Goal: Transaction & Acquisition: Book appointment/travel/reservation

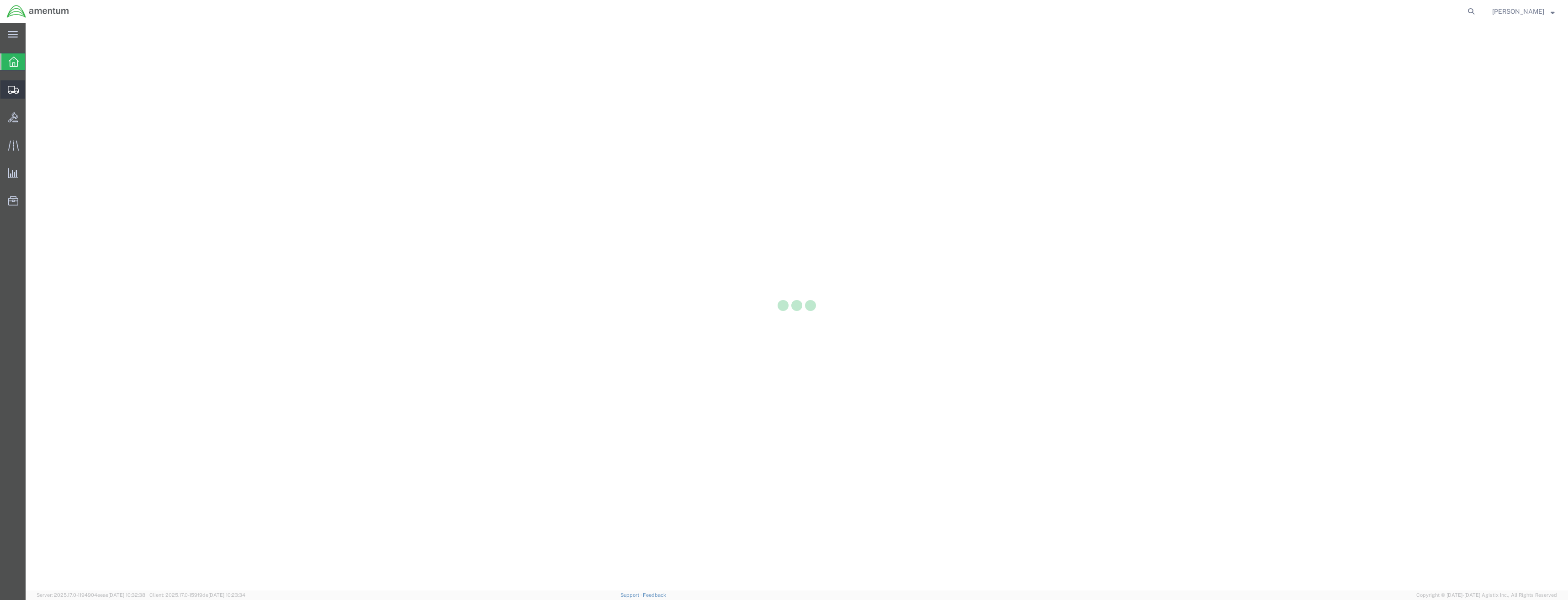
click at [13, 91] on icon at bounding box center [13, 90] width 11 height 8
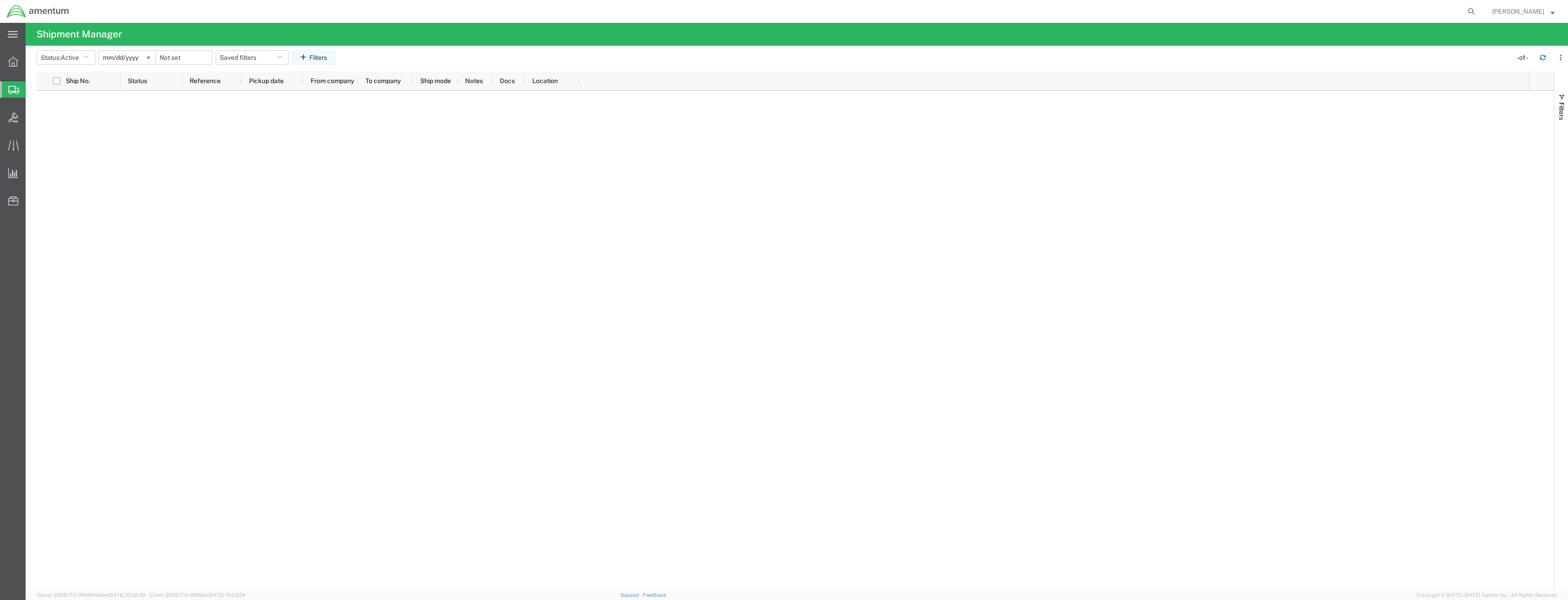
click at [9, 93] on div at bounding box center [13, 89] width 26 height 16
click at [15, 57] on icon at bounding box center [13, 61] width 10 height 10
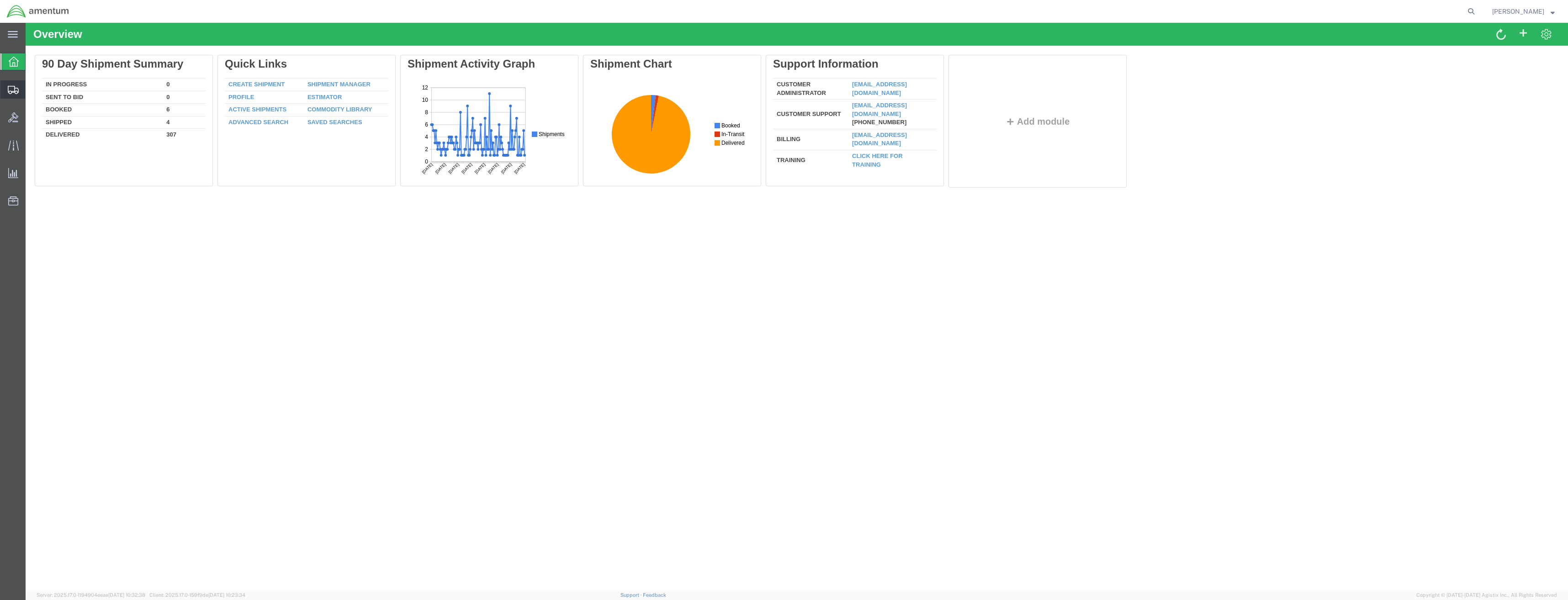
click at [11, 96] on div at bounding box center [13, 89] width 26 height 18
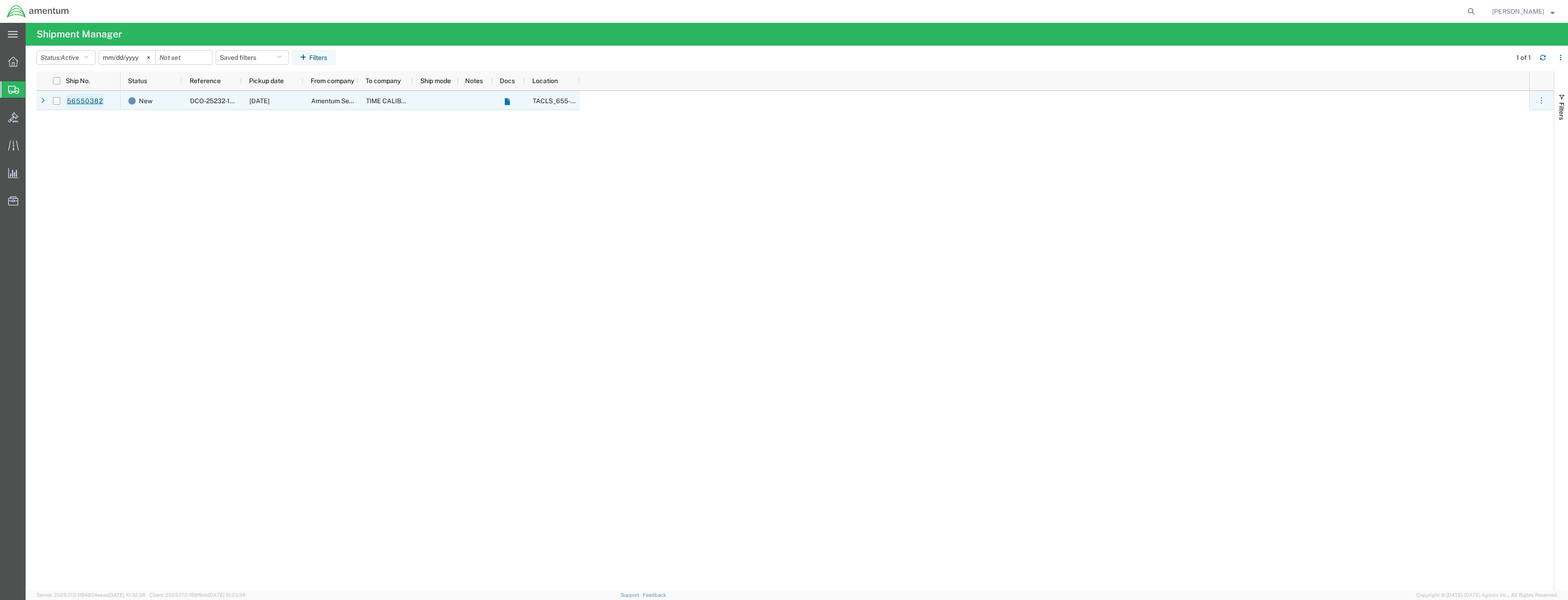
click at [73, 98] on link "56550382" at bounding box center [85, 101] width 38 height 15
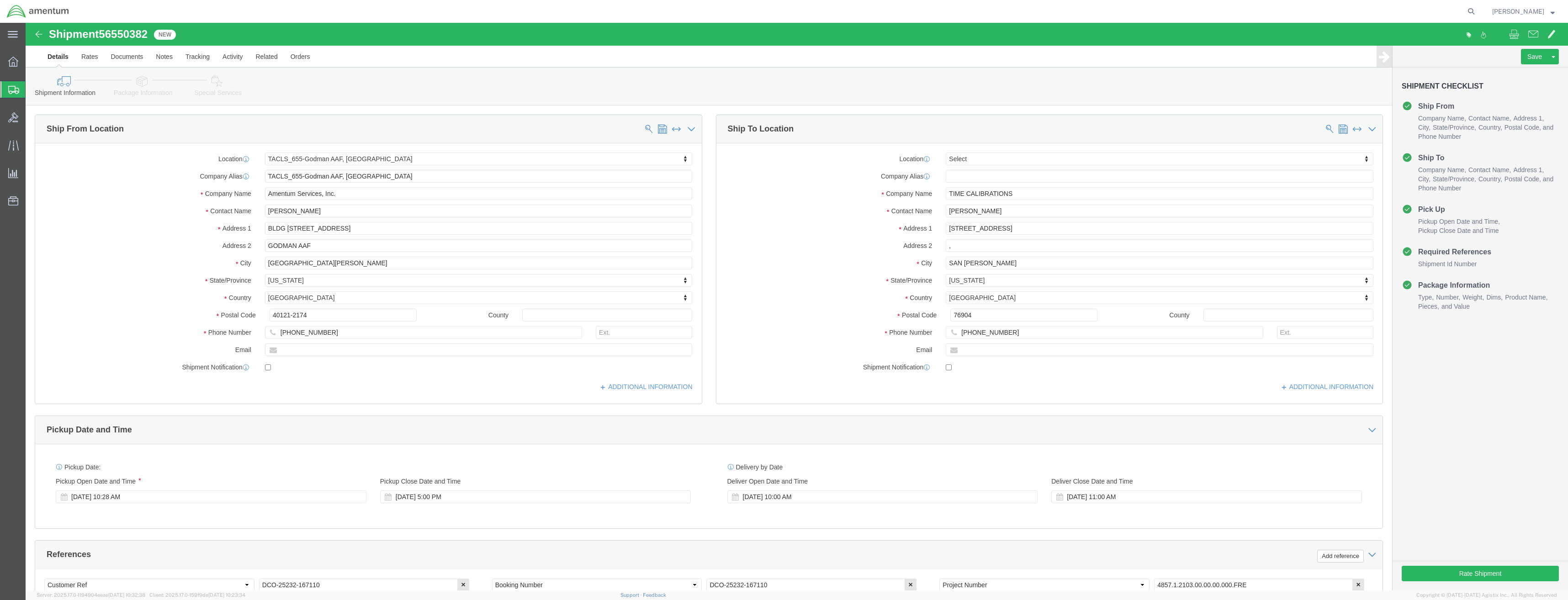
select select "42727"
select select
click button "Rate Shipment"
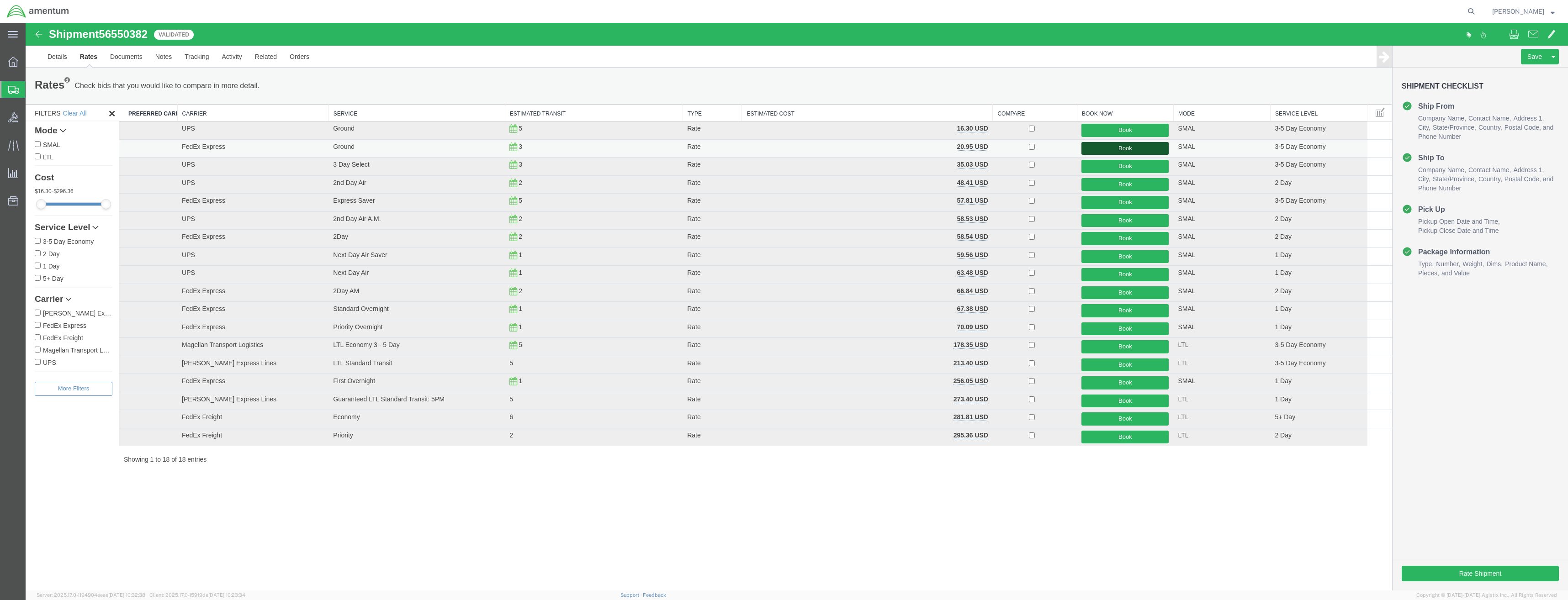
click at [1093, 149] on button "Book" at bounding box center [1125, 148] width 87 height 13
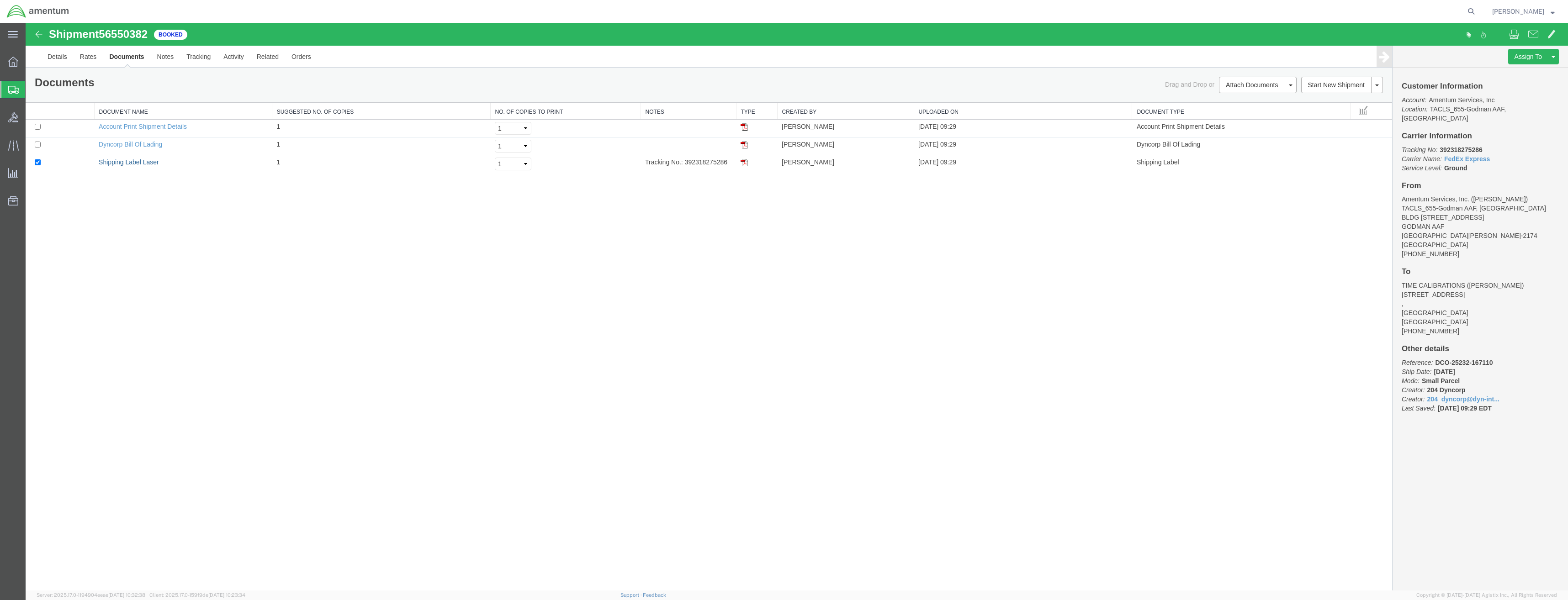
drag, startPoint x: 137, startPoint y: 161, endPoint x: 395, endPoint y: 318, distance: 302.0
click at [137, 161] on link "Shipping Label Laser" at bounding box center [129, 162] width 61 height 7
